Goal: Task Accomplishment & Management: Manage account settings

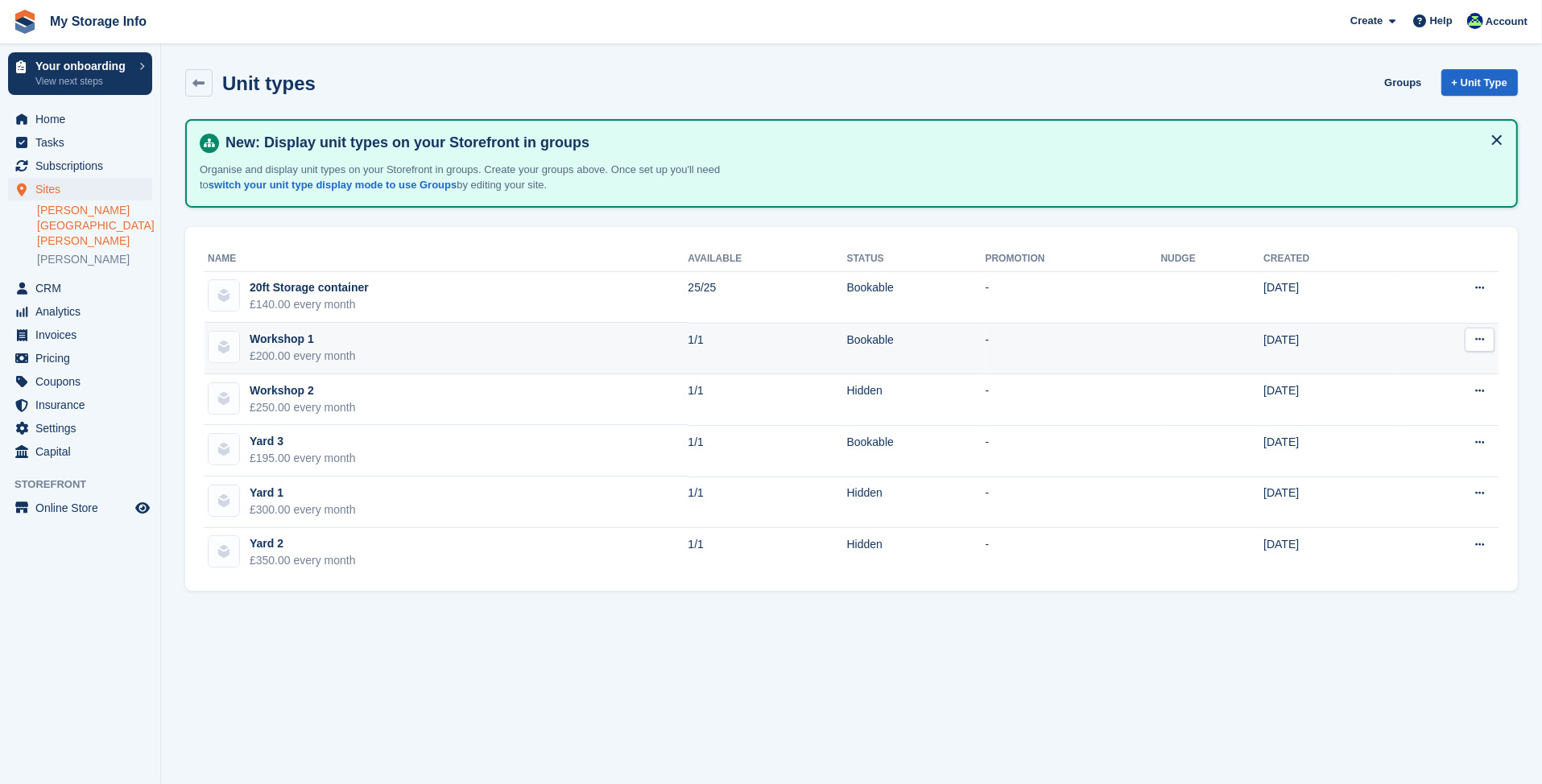
click at [331, 342] on div "Workshop 1" at bounding box center [303, 339] width 106 height 17
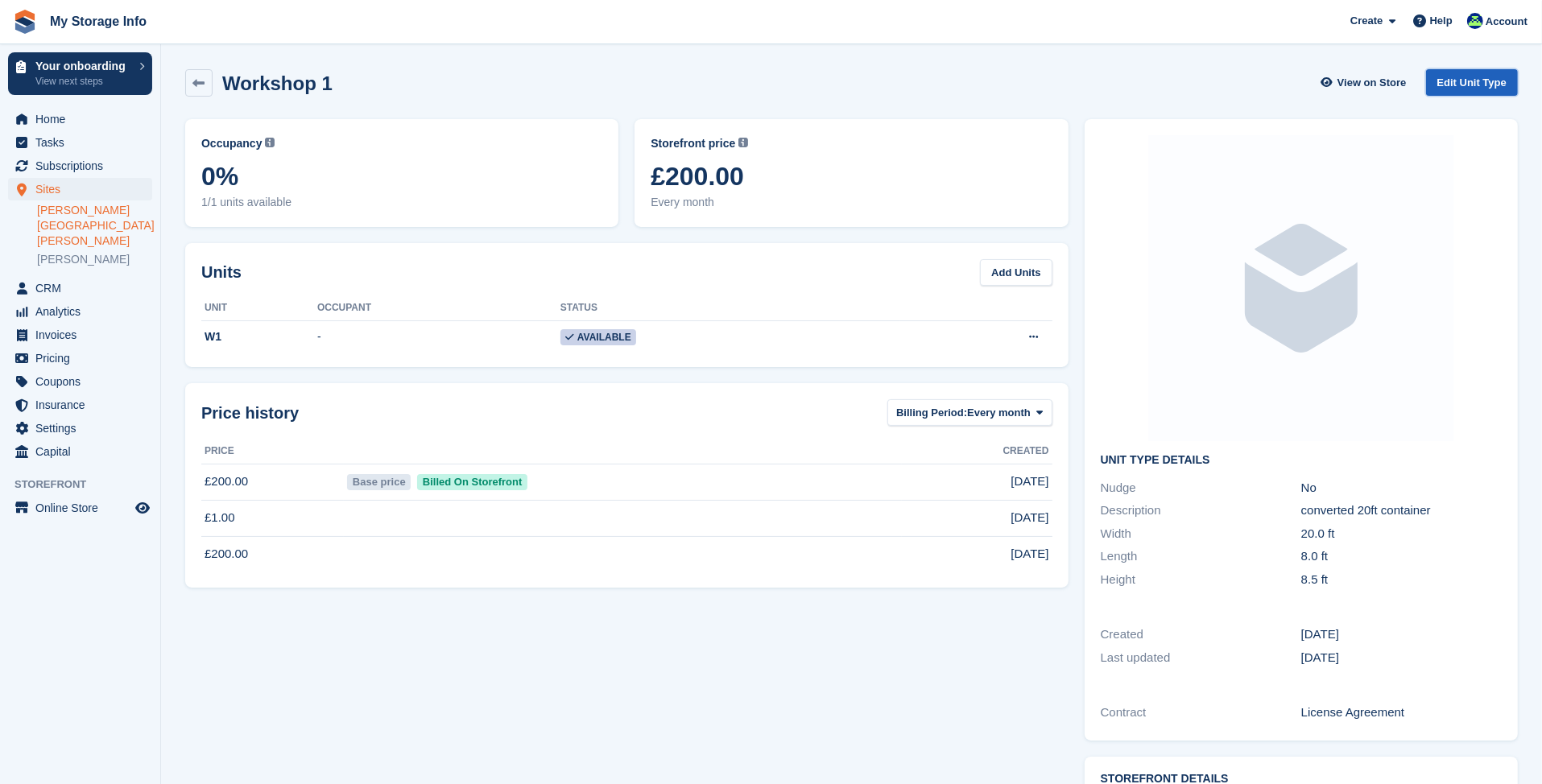
click at [1447, 87] on link "Edit Unit Type" at bounding box center [1472, 82] width 91 height 27
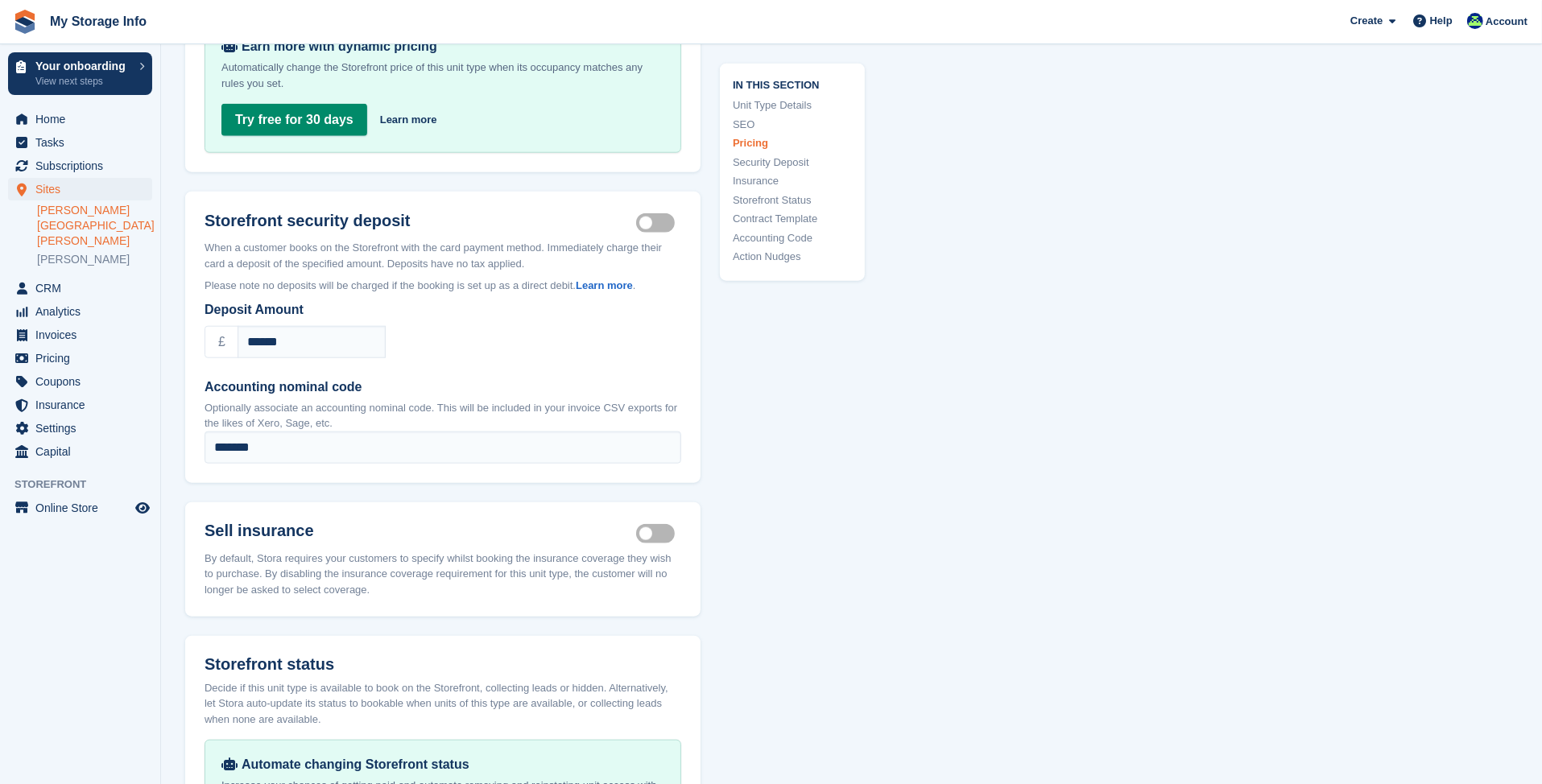
scroll to position [1690, 0]
click at [664, 221] on label "Security deposit on" at bounding box center [658, 222] width 45 height 2
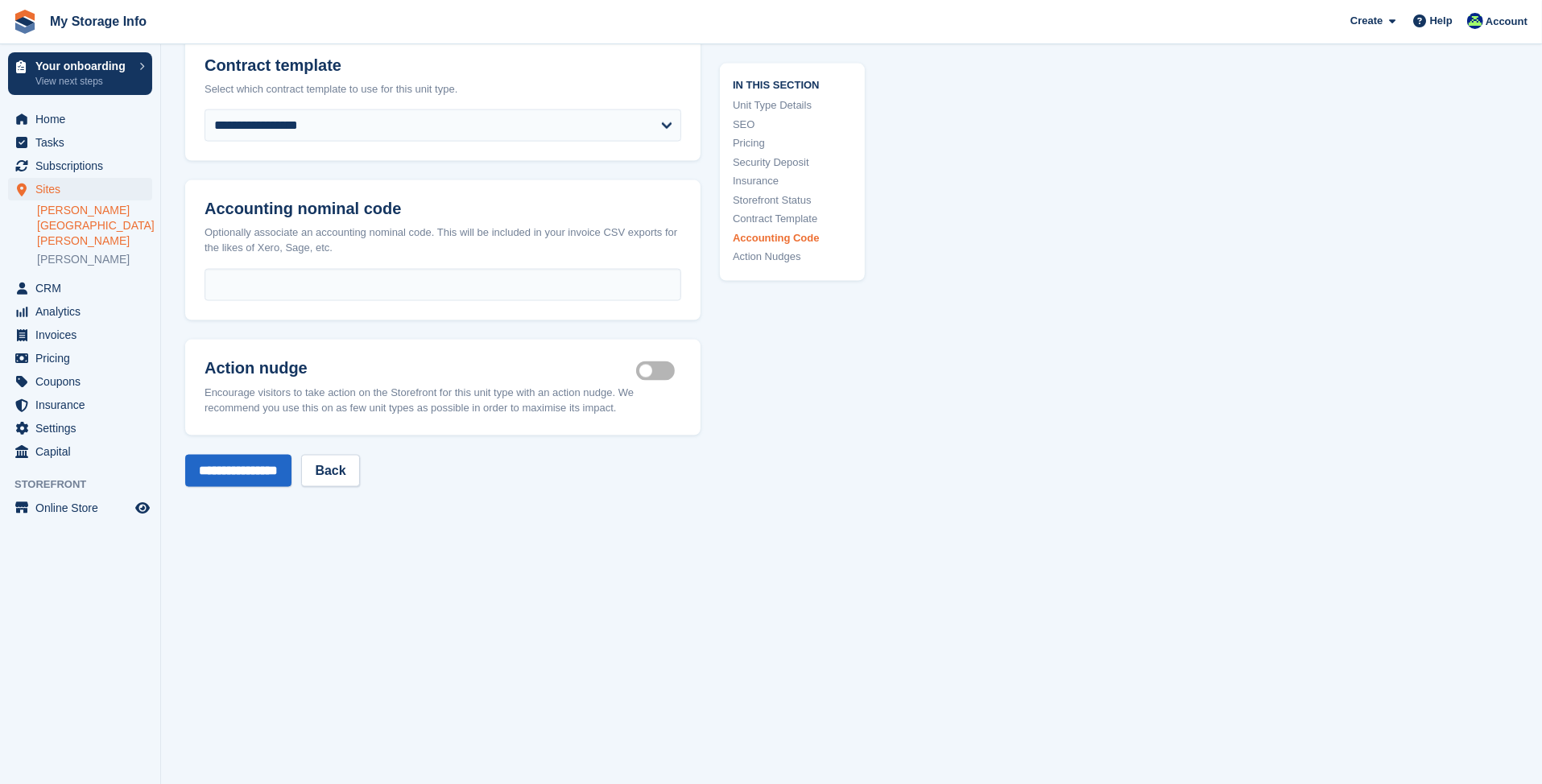
scroll to position [2495, 0]
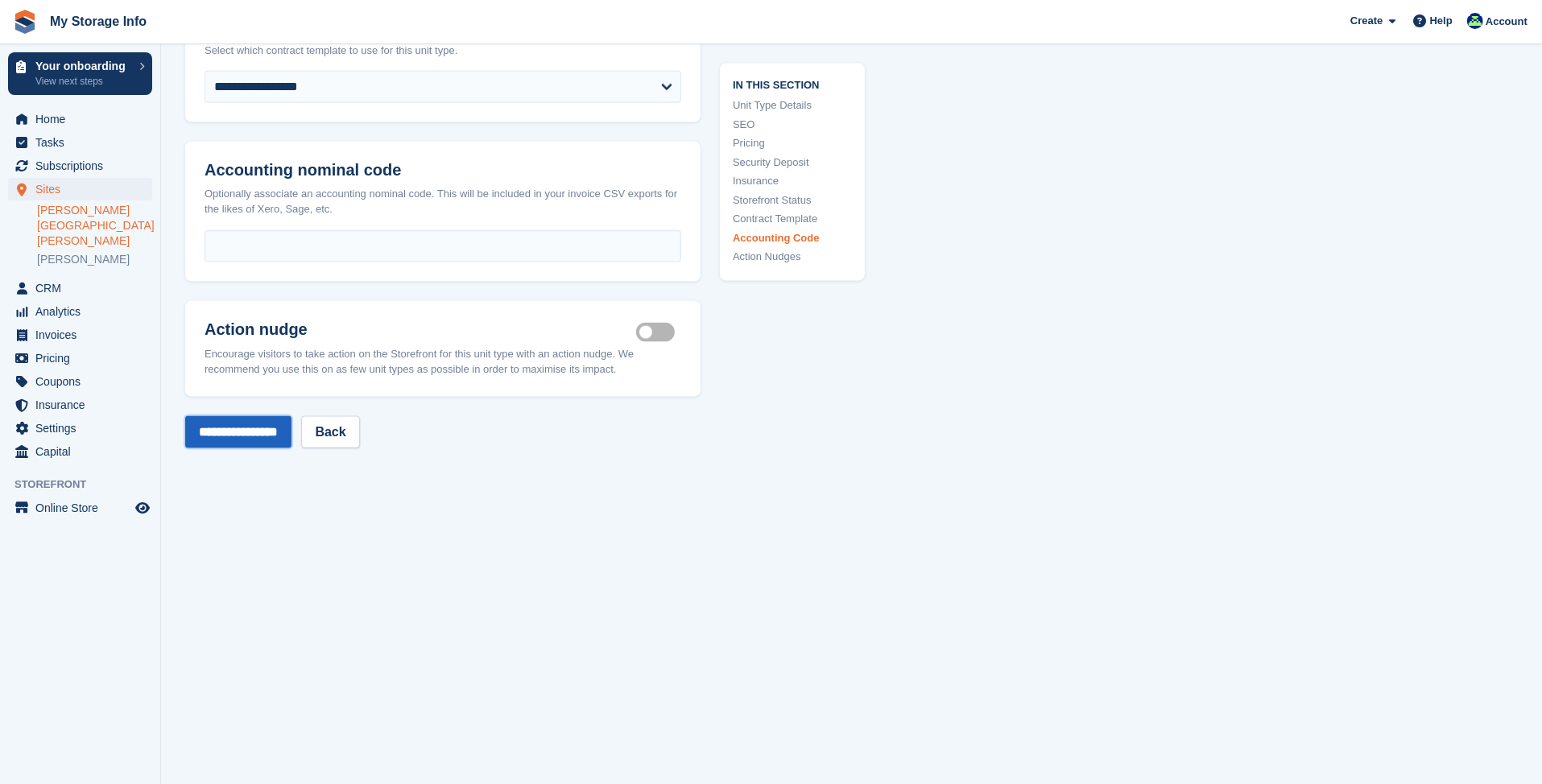
click at [278, 416] on input "**********" at bounding box center [238, 432] width 106 height 32
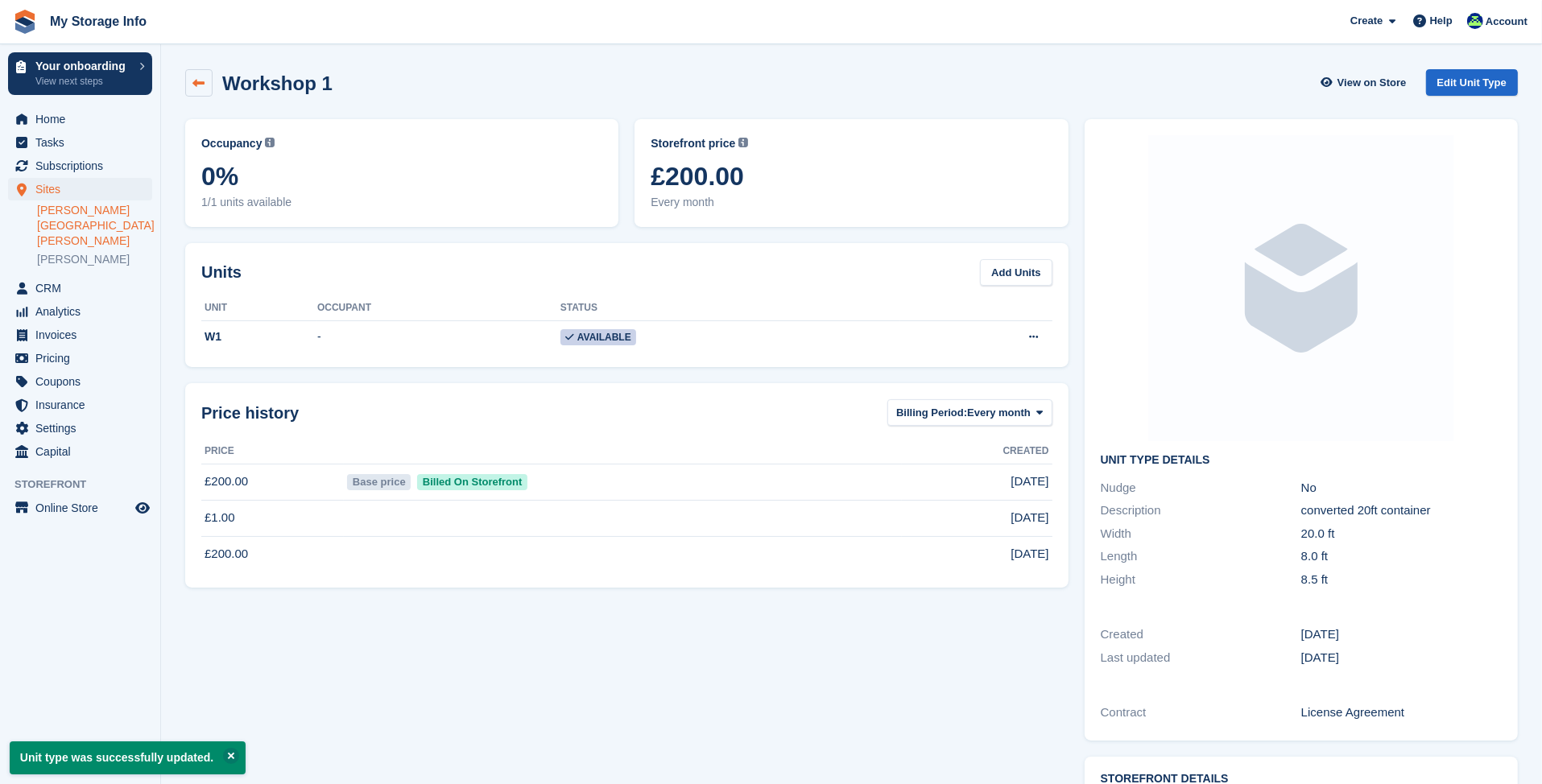
click at [207, 80] on link at bounding box center [199, 83] width 28 height 28
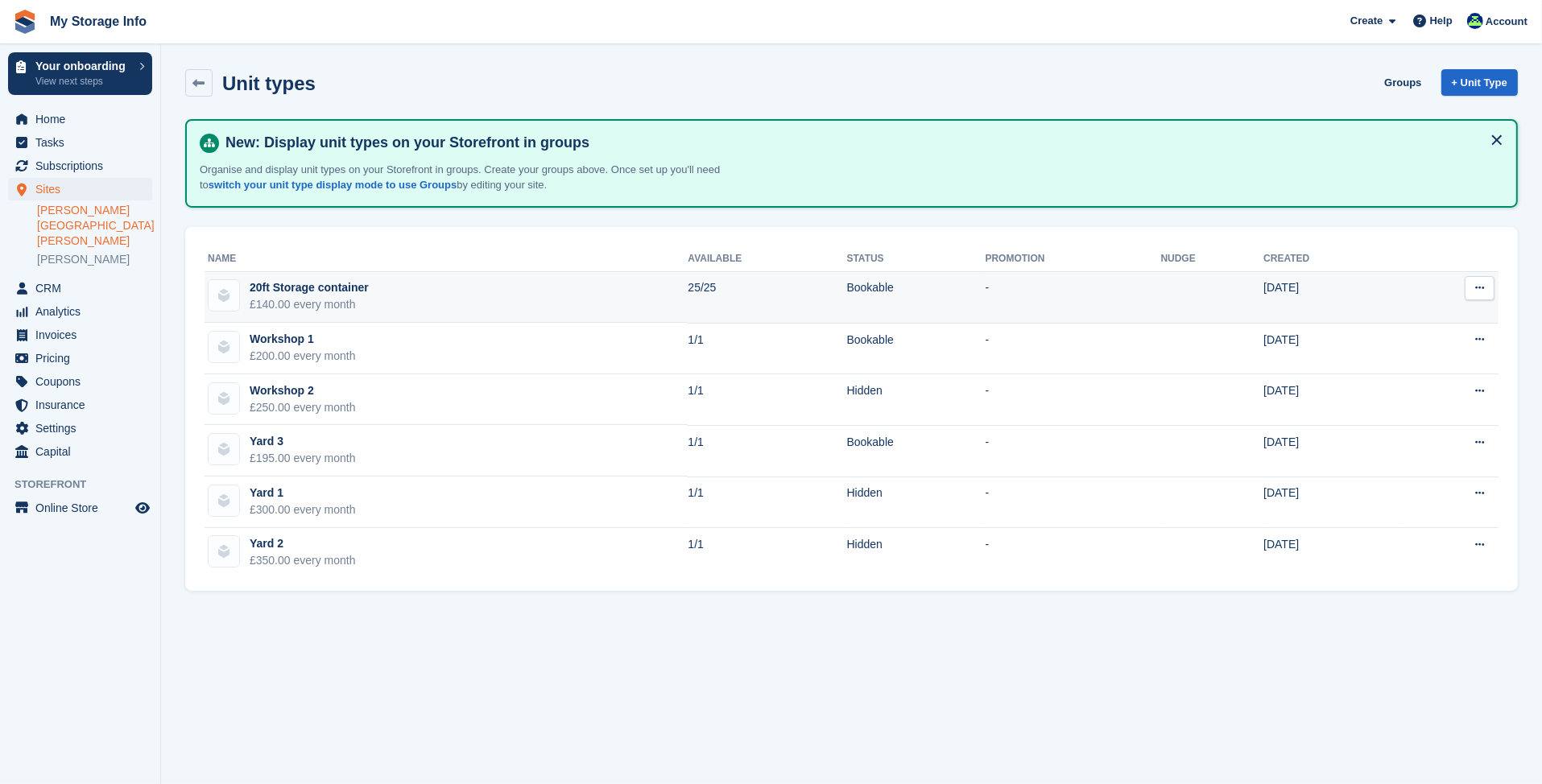
click at [1473, 289] on button at bounding box center [1479, 288] width 30 height 24
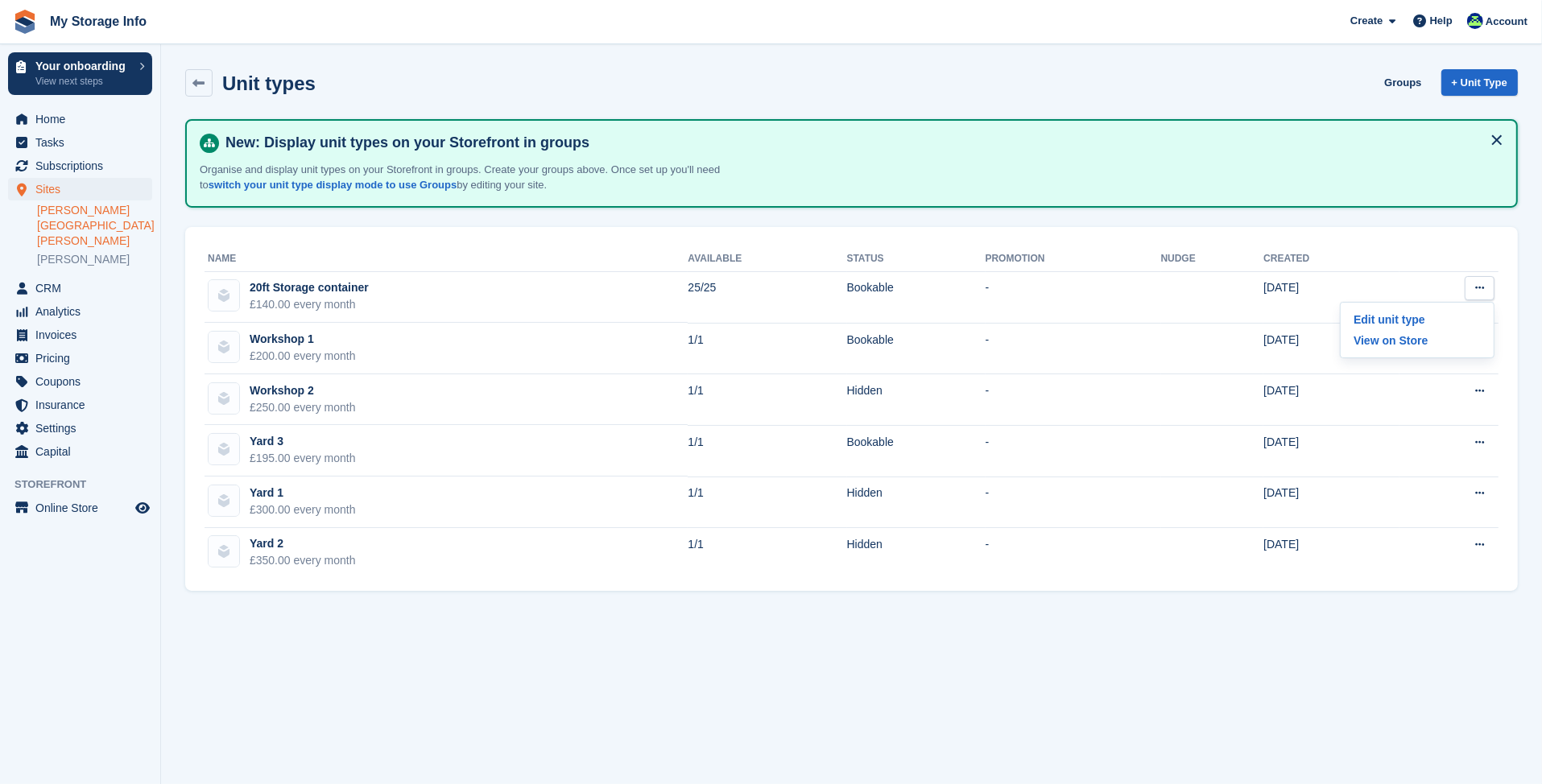
click at [1063, 210] on div "Unit types Groups + Unit Type New: Display unit types on your Storefront in gro…" at bounding box center [851, 326] width 1333 height 529
click at [1493, 145] on button at bounding box center [1497, 140] width 26 height 26
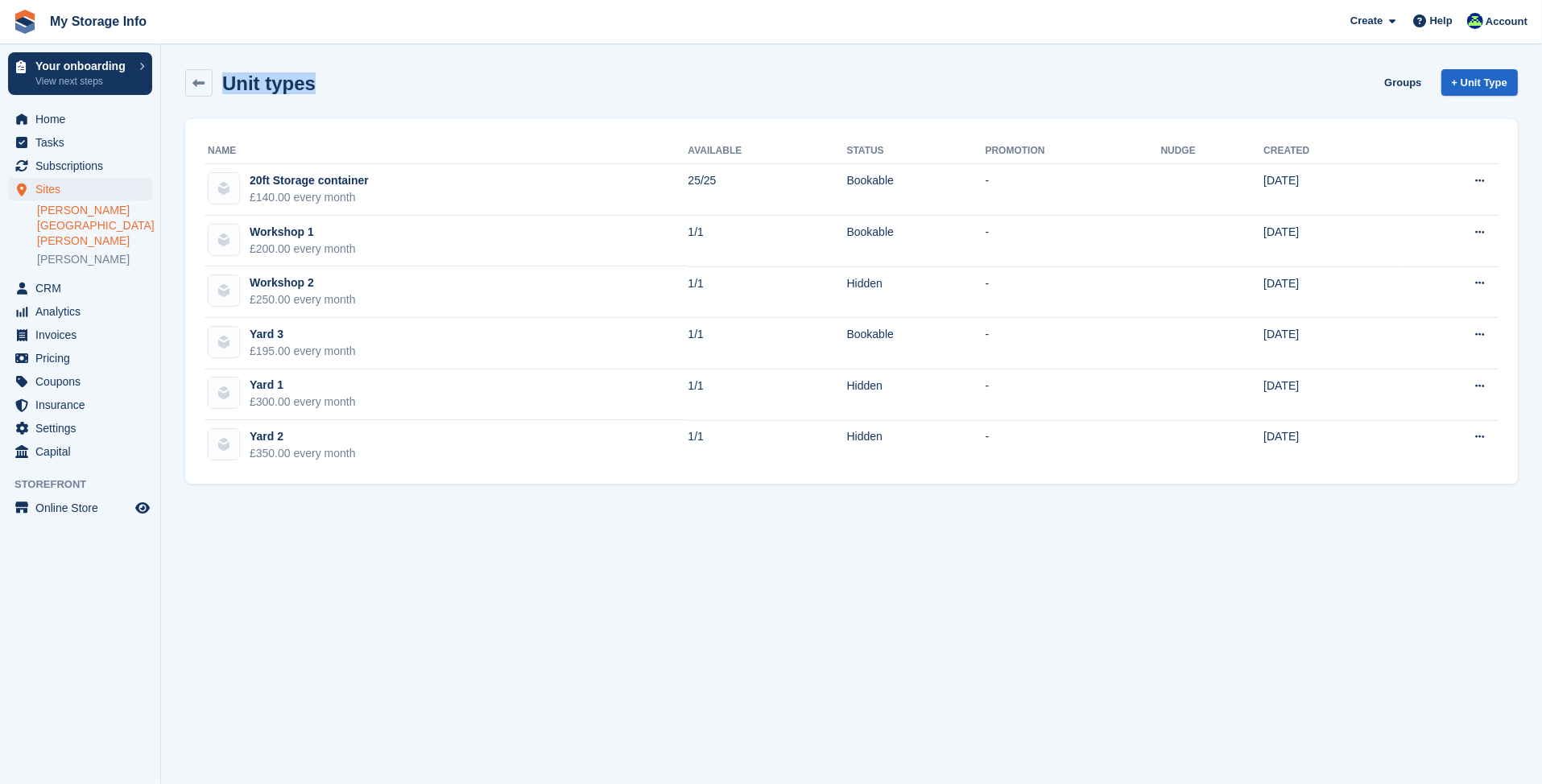
drag, startPoint x: 224, startPoint y: 82, endPoint x: 334, endPoint y: 86, distance: 110.1
click at [334, 86] on div "Unit types Groups + Unit Type" at bounding box center [851, 83] width 1333 height 28
click at [333, 87] on div "Unit types Groups + Unit Type" at bounding box center [851, 83] width 1333 height 28
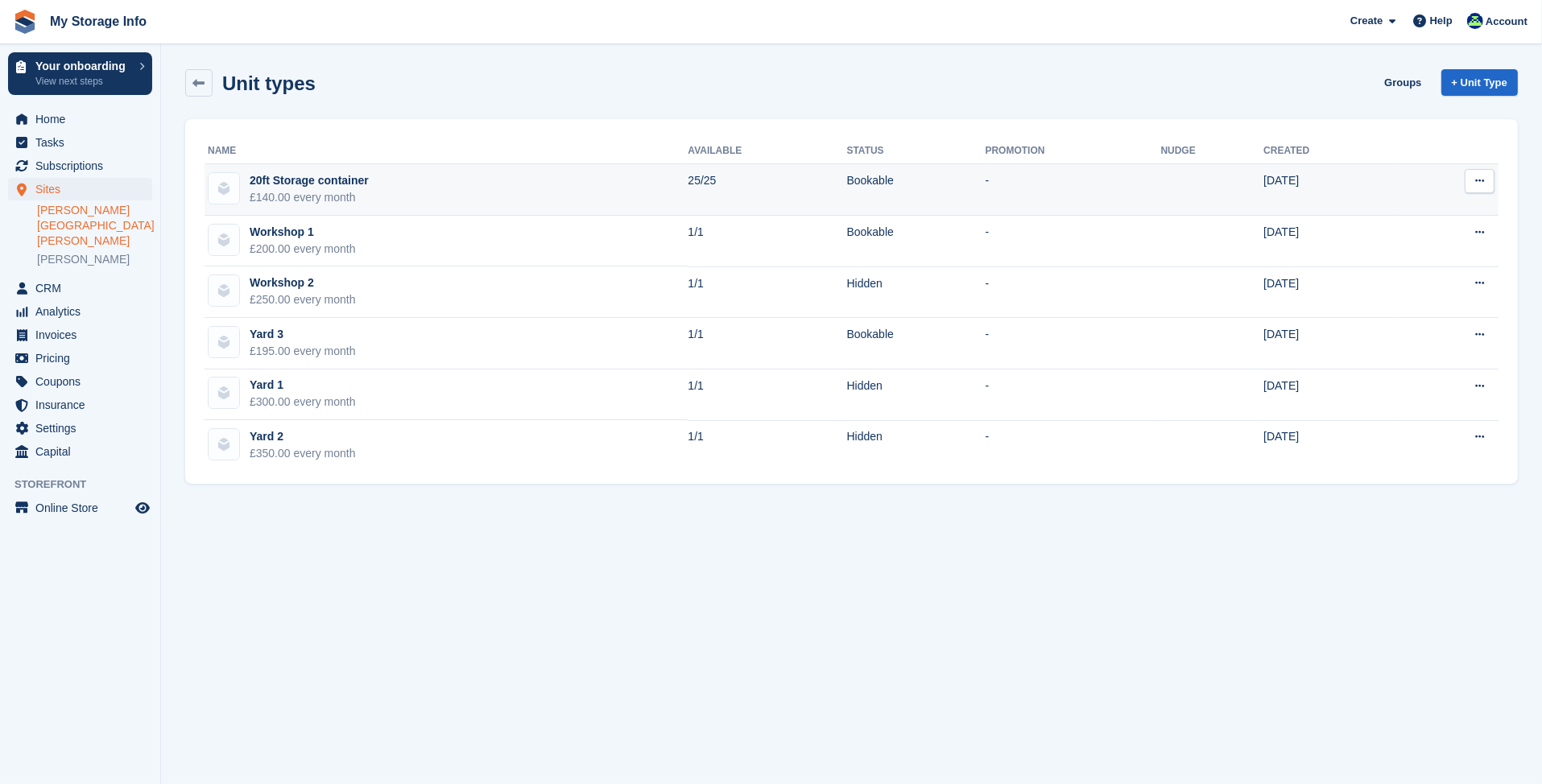
click at [1467, 178] on button at bounding box center [1479, 181] width 30 height 24
click at [1433, 203] on p "Edit unit type" at bounding box center [1417, 213] width 140 height 21
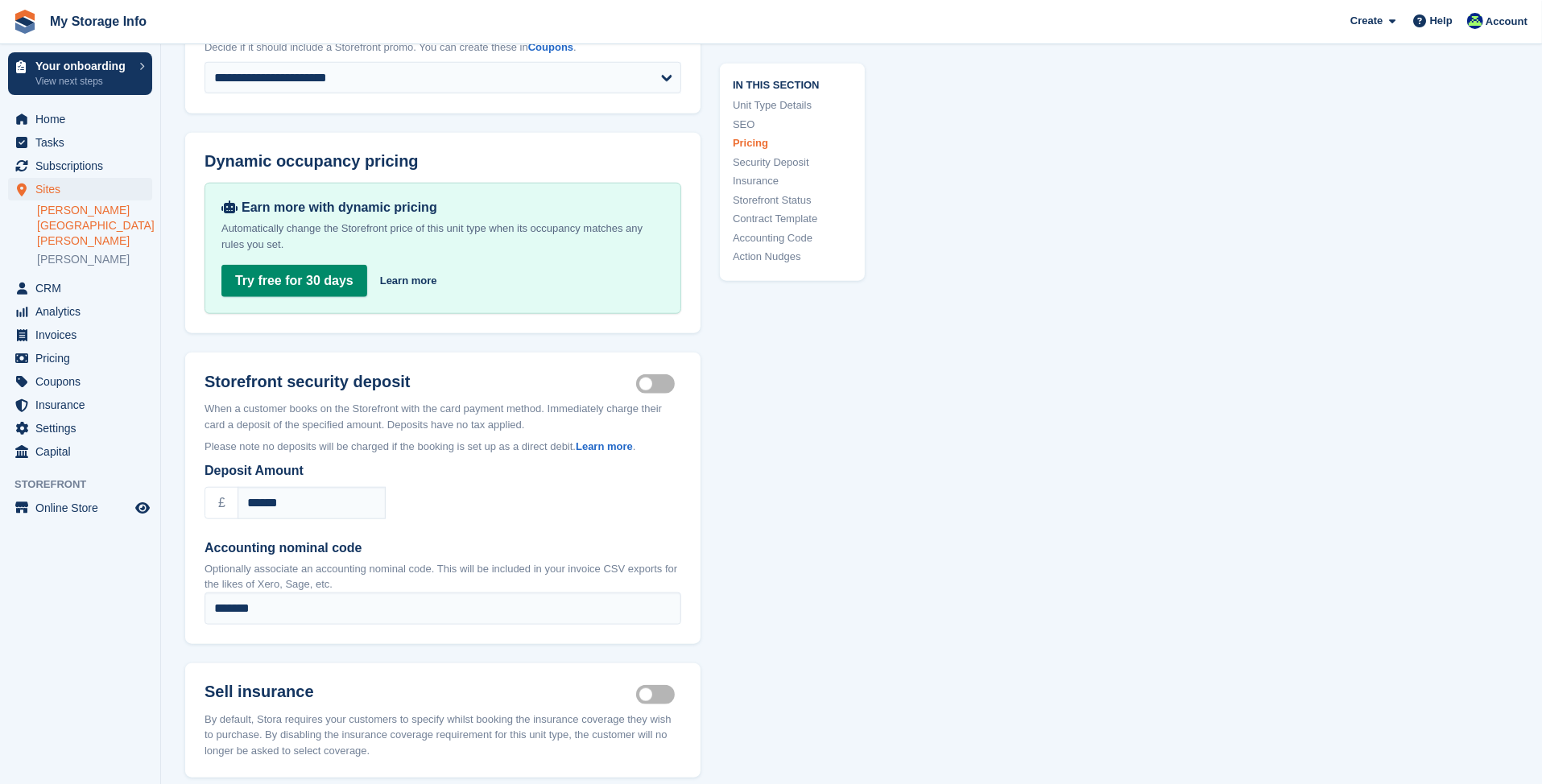
scroll to position [1529, 0]
click at [653, 374] on header "Storefront security deposit Security deposit on" at bounding box center [442, 375] width 515 height 48
click at [660, 383] on label "Security deposit on" at bounding box center [658, 383] width 45 height 2
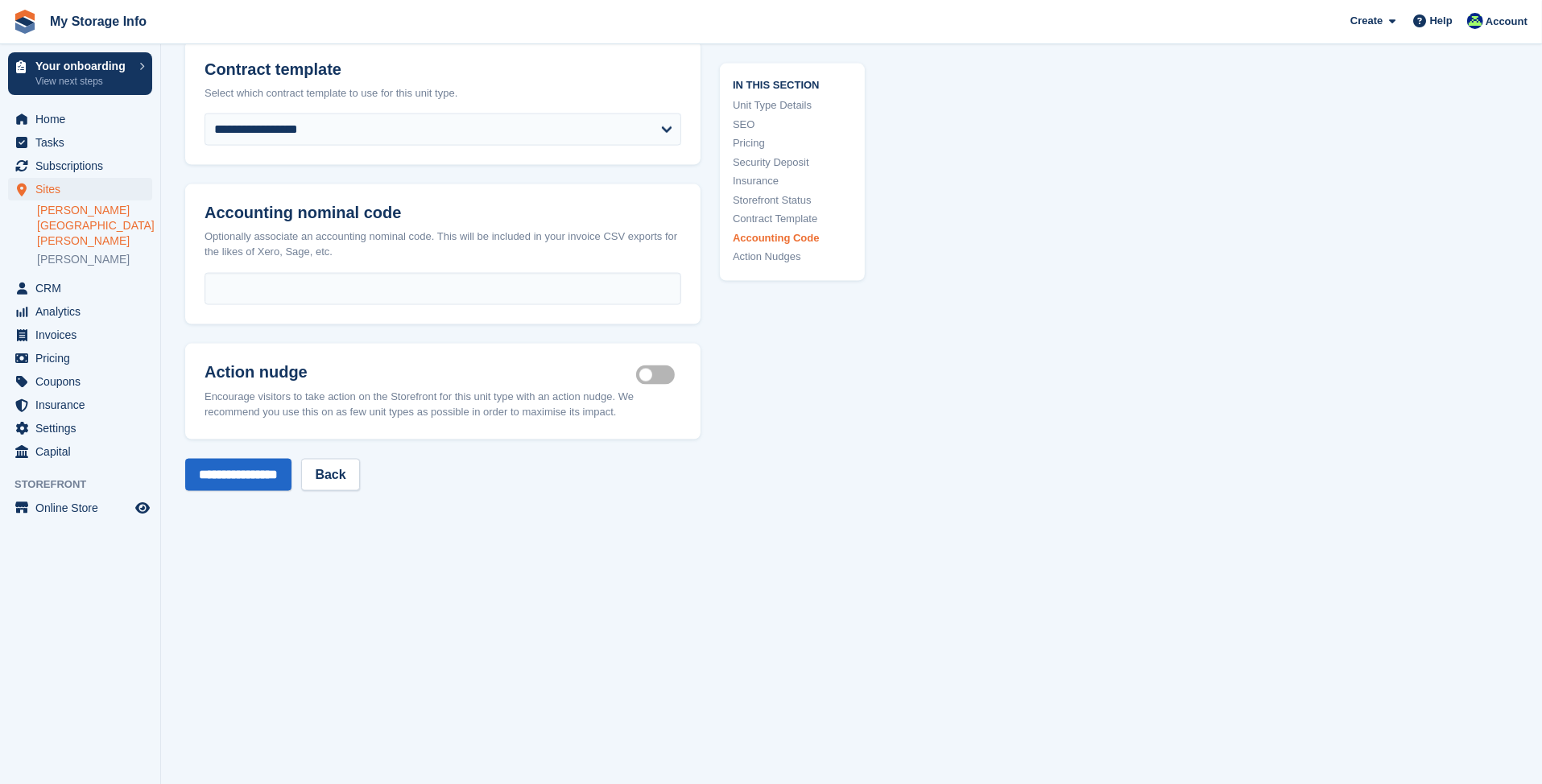
scroll to position [2566, 0]
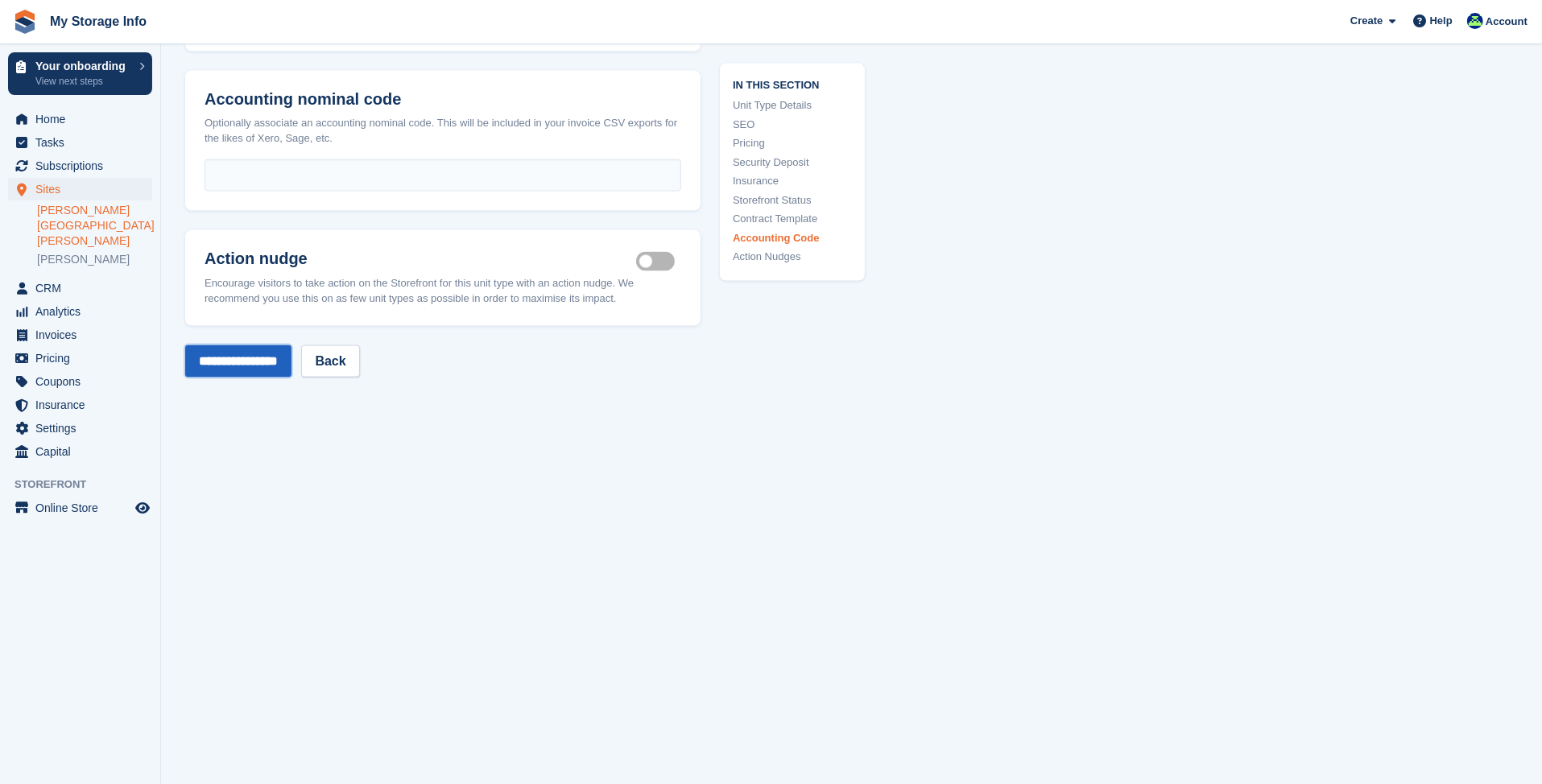
click at [277, 345] on input "**********" at bounding box center [238, 361] width 106 height 32
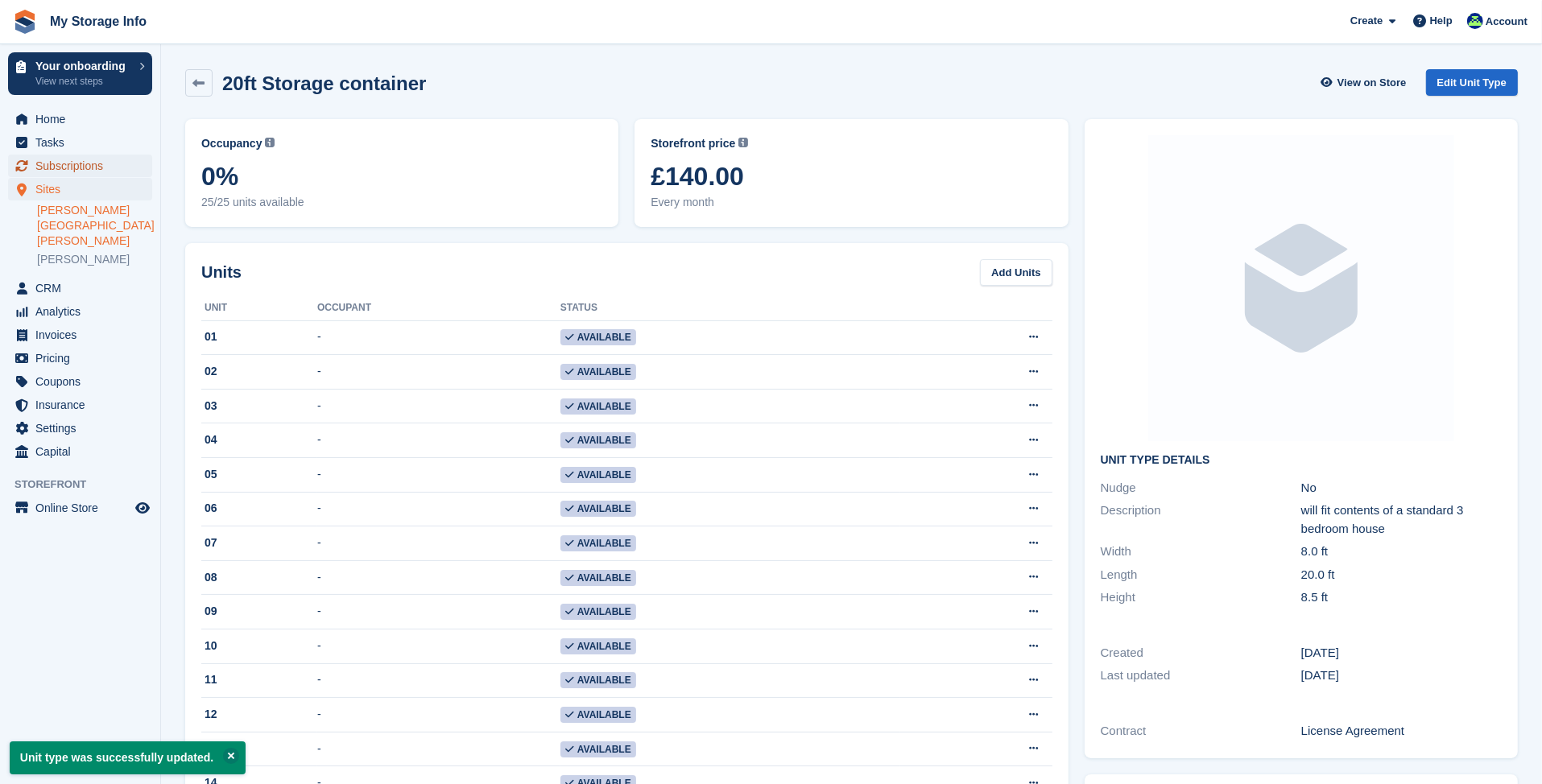
click at [83, 172] on span "Subscriptions" at bounding box center [83, 166] width 96 height 23
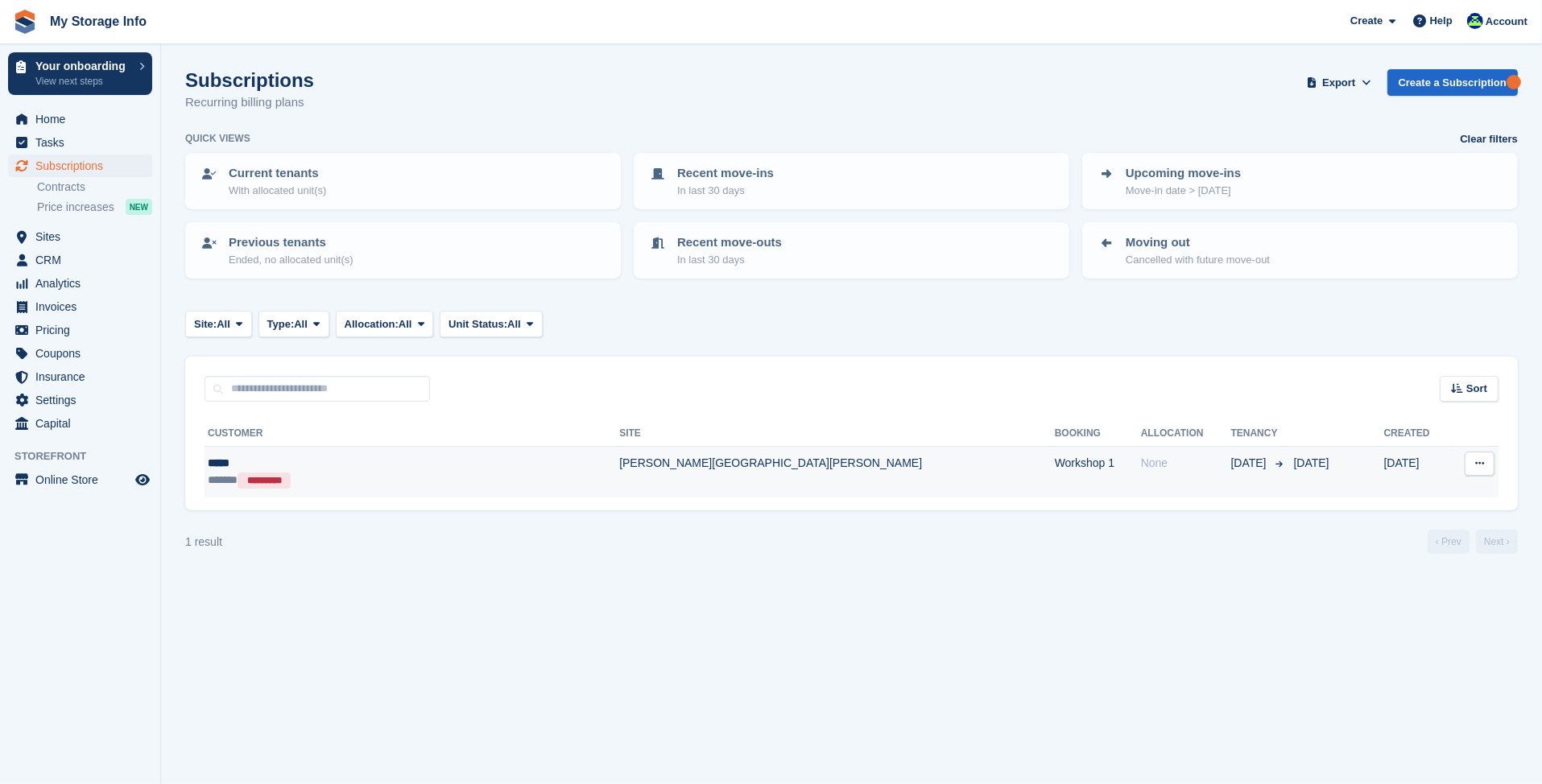
click at [1478, 469] on button at bounding box center [1479, 463] width 30 height 24
click at [1231, 448] on td "[DATE]" at bounding box center [1259, 472] width 56 height 51
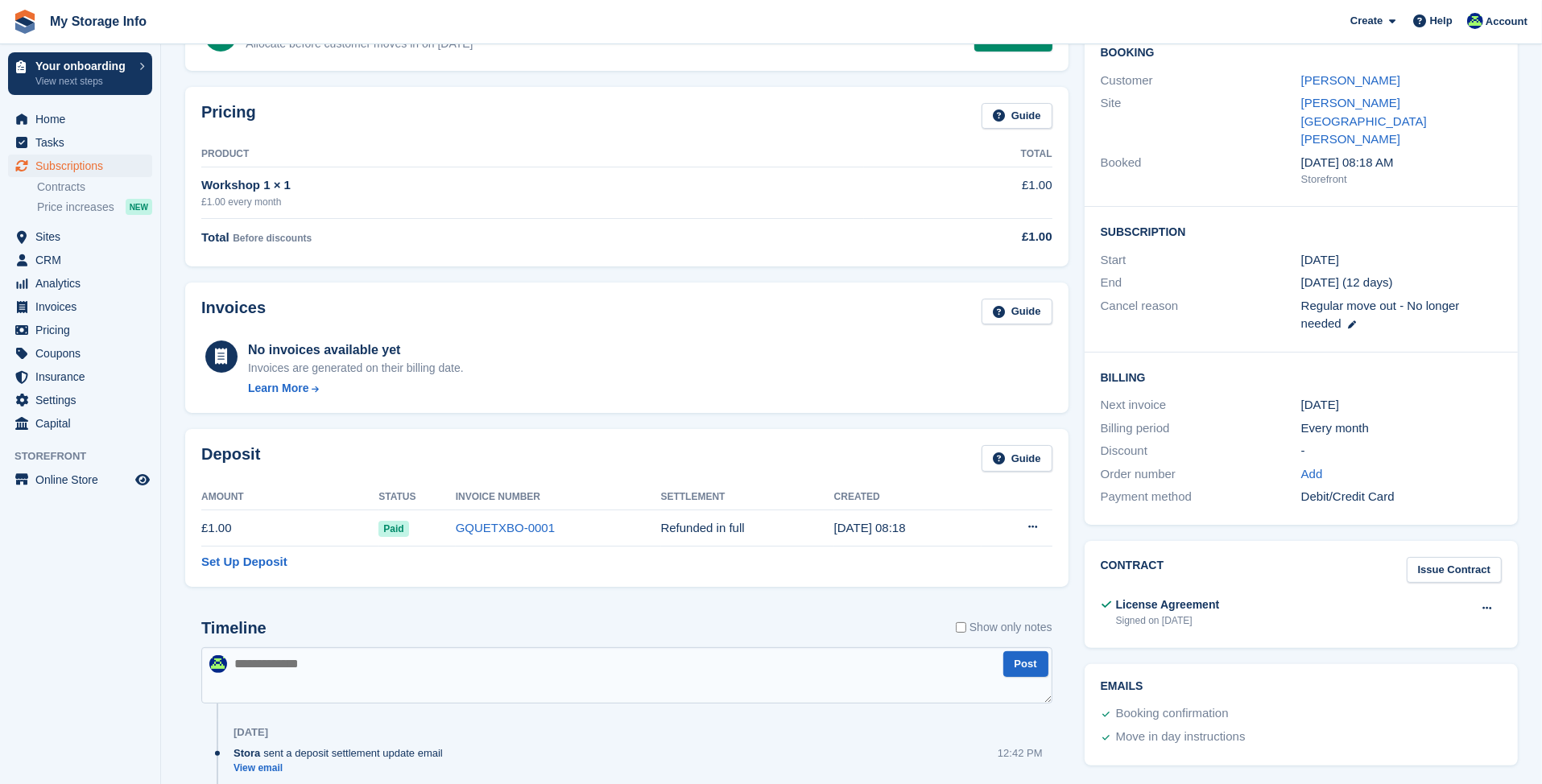
scroll to position [241, 0]
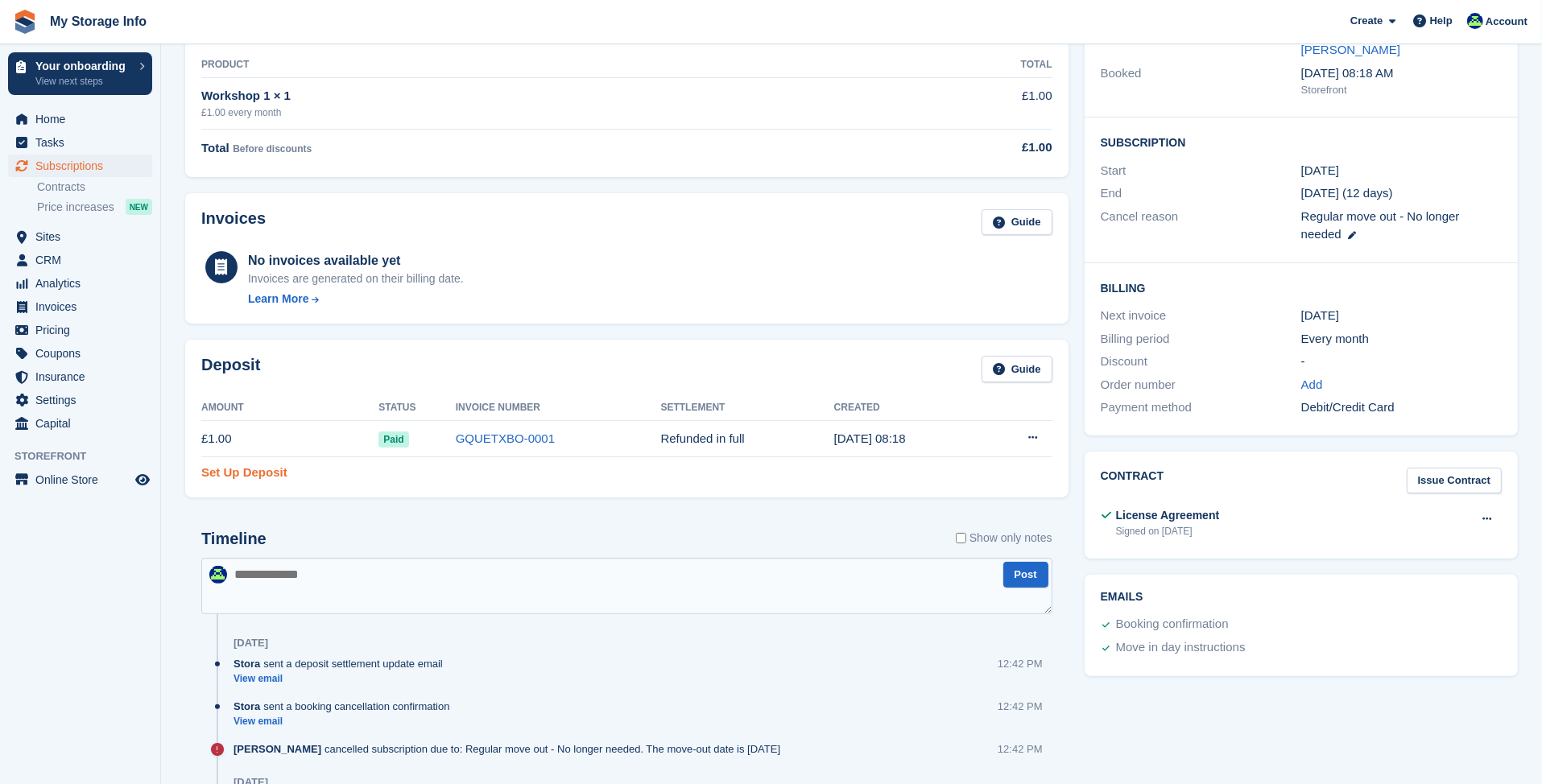
click at [252, 470] on link "Set Up Deposit" at bounding box center [245, 472] width 87 height 19
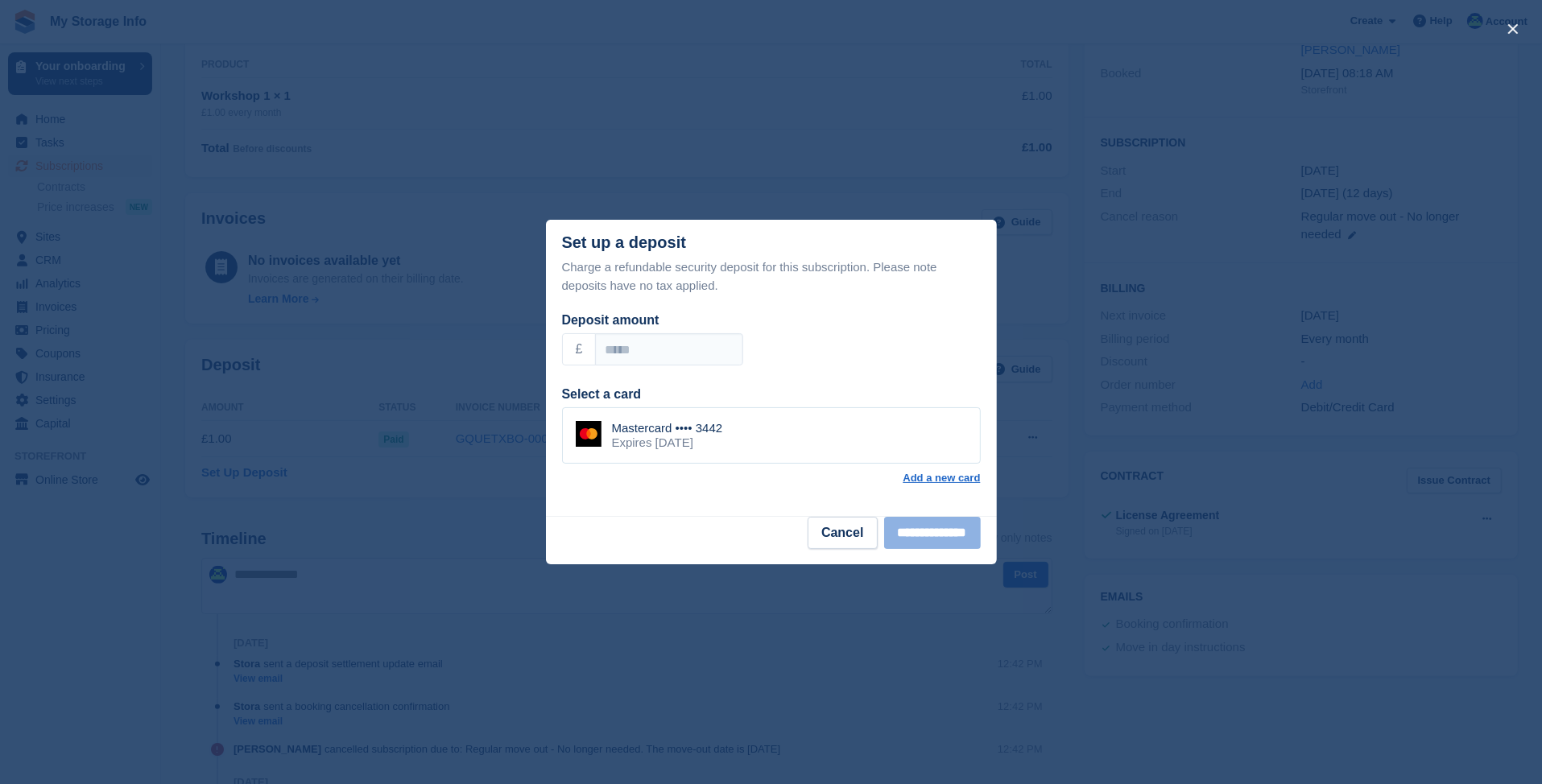
click at [484, 295] on div "close" at bounding box center [771, 392] width 1542 height 784
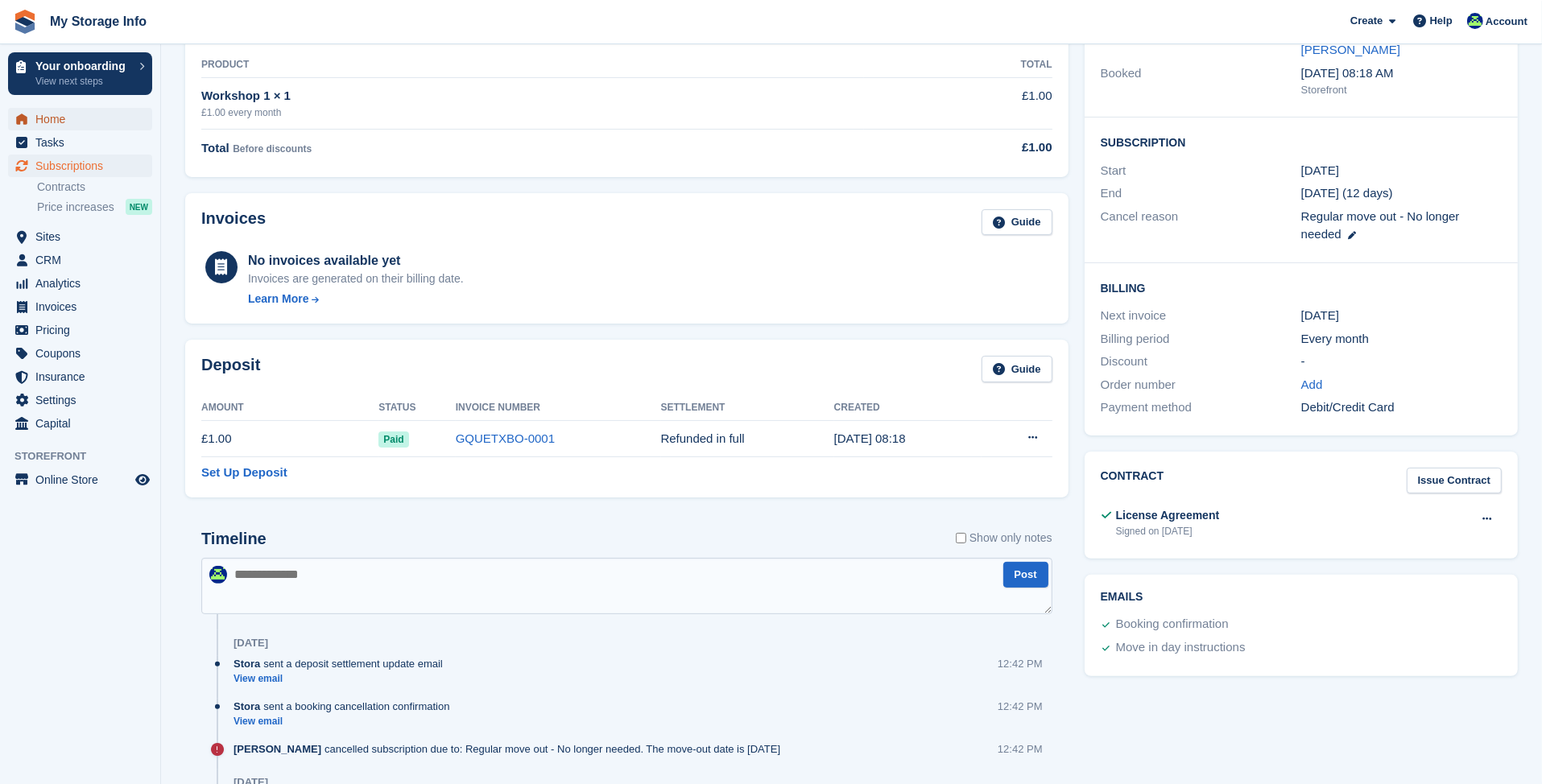
click at [75, 110] on span "Home" at bounding box center [83, 119] width 96 height 23
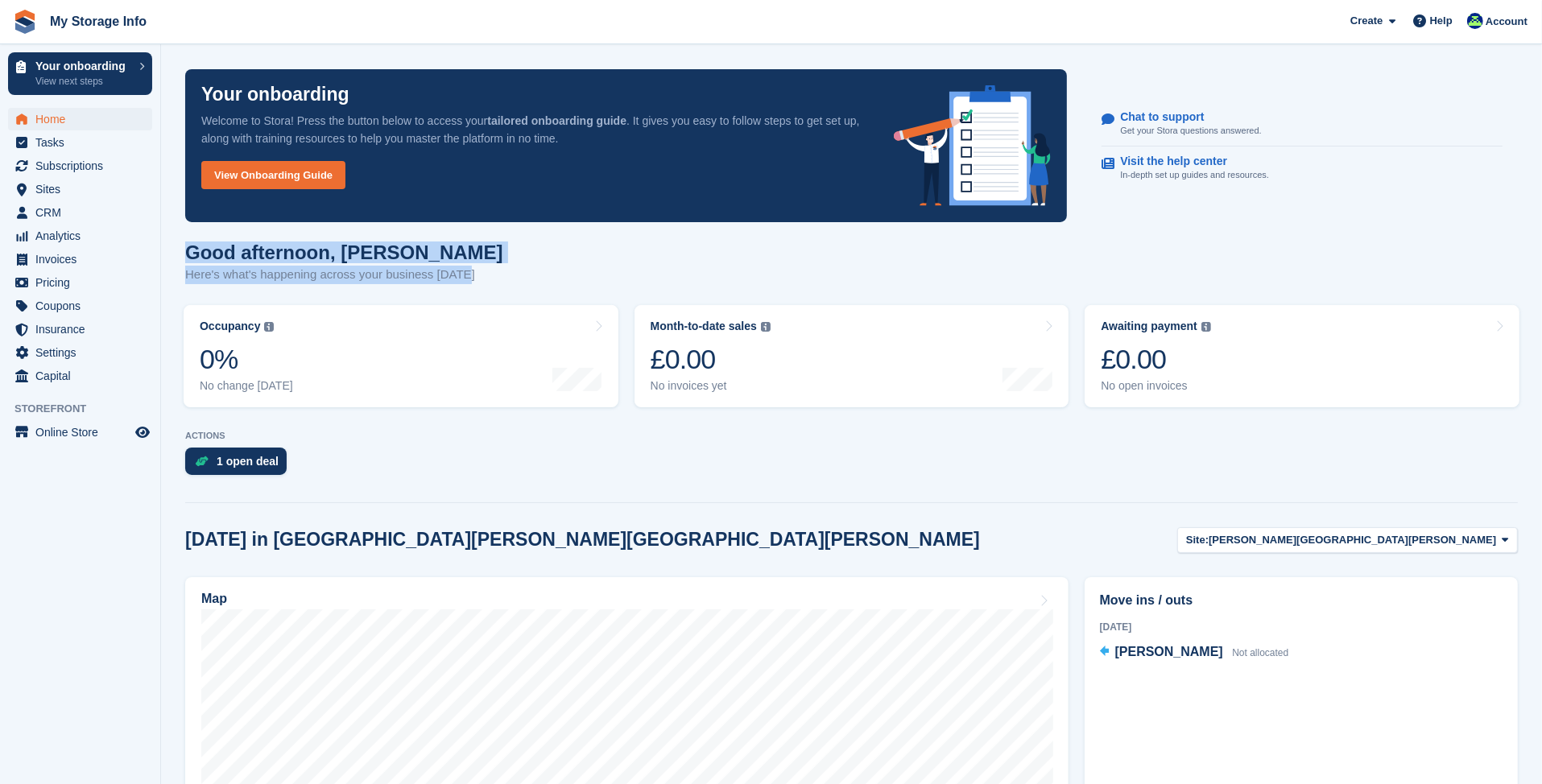
drag, startPoint x: 469, startPoint y: 278, endPoint x: 182, endPoint y: 252, distance: 288.2
click at [182, 252] on section "Your onboarding Welcome to Stora! Press the button below to access your tailore…" at bounding box center [851, 717] width 1381 height 1434
